Goal: Entertainment & Leisure: Consume media (video, audio)

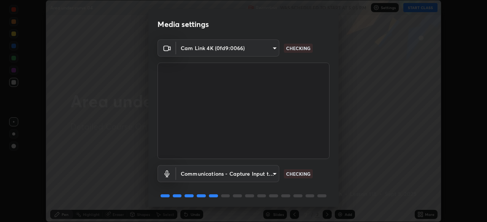
scroll to position [27, 0]
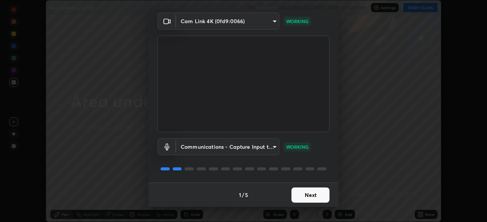
click at [317, 197] on button "Next" at bounding box center [310, 195] width 38 height 15
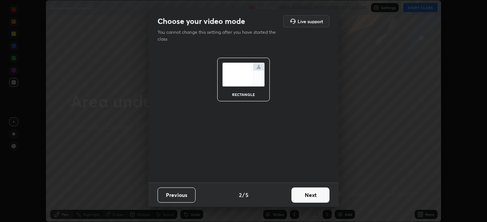
scroll to position [0, 0]
click at [313, 195] on button "Next" at bounding box center [310, 195] width 38 height 15
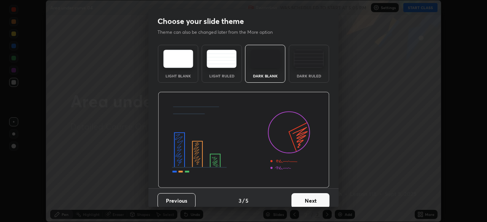
click at [318, 198] on button "Next" at bounding box center [310, 201] width 38 height 15
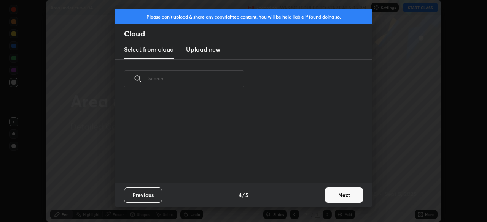
click at [332, 200] on button "Next" at bounding box center [344, 195] width 38 height 15
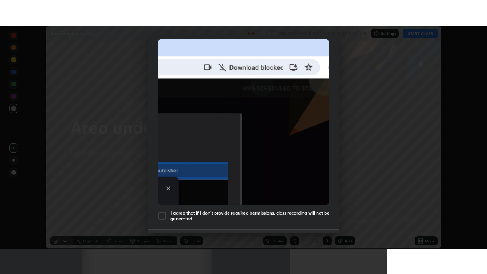
scroll to position [182, 0]
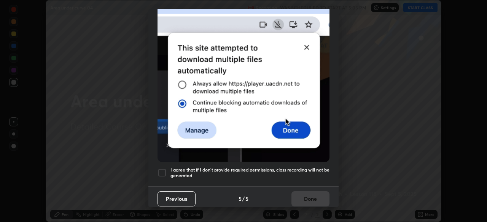
click at [301, 168] on h5 "I agree that if I don't provide required permissions, class recording will not …" at bounding box center [249, 173] width 159 height 12
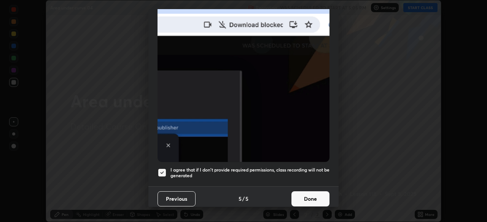
click at [310, 194] on button "Done" at bounding box center [310, 199] width 38 height 15
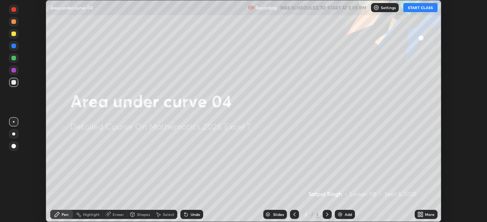
click at [419, 8] on button "START CLASS" at bounding box center [420, 7] width 34 height 9
click at [420, 215] on icon at bounding box center [420, 215] width 6 height 6
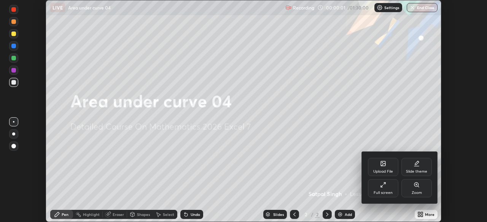
click at [386, 195] on div "Full screen" at bounding box center [382, 193] width 19 height 4
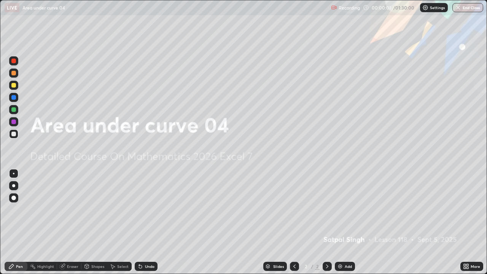
scroll to position [274, 487]
click at [342, 222] on img at bounding box center [340, 266] width 6 height 6
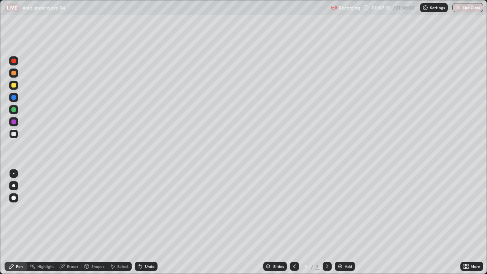
click at [457, 8] on img "button" at bounding box center [458, 8] width 6 height 6
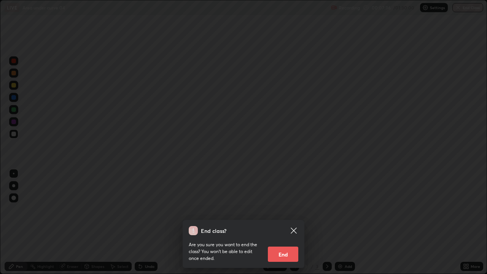
click at [290, 222] on button "End" at bounding box center [283, 253] width 30 height 15
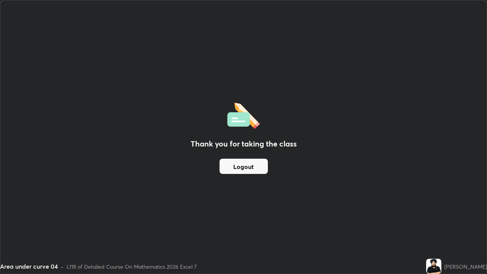
click at [256, 166] on button "Logout" at bounding box center [243, 166] width 48 height 15
